Goal: Information Seeking & Learning: Learn about a topic

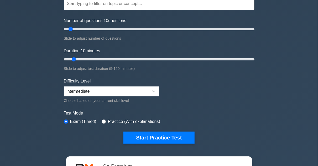
scroll to position [53, 0]
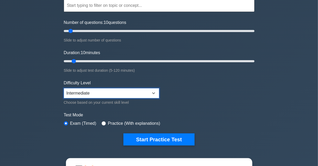
click at [142, 91] on select "Beginner Intermediate Expert" at bounding box center [111, 93] width 95 height 10
select select "expert"
click at [64, 88] on select "Beginner Intermediate Expert" at bounding box center [111, 93] width 95 height 10
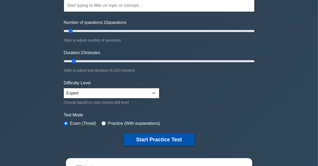
click at [170, 140] on button "Start Practice Test" at bounding box center [159, 140] width 71 height 12
